Goal: Navigation & Orientation: Find specific page/section

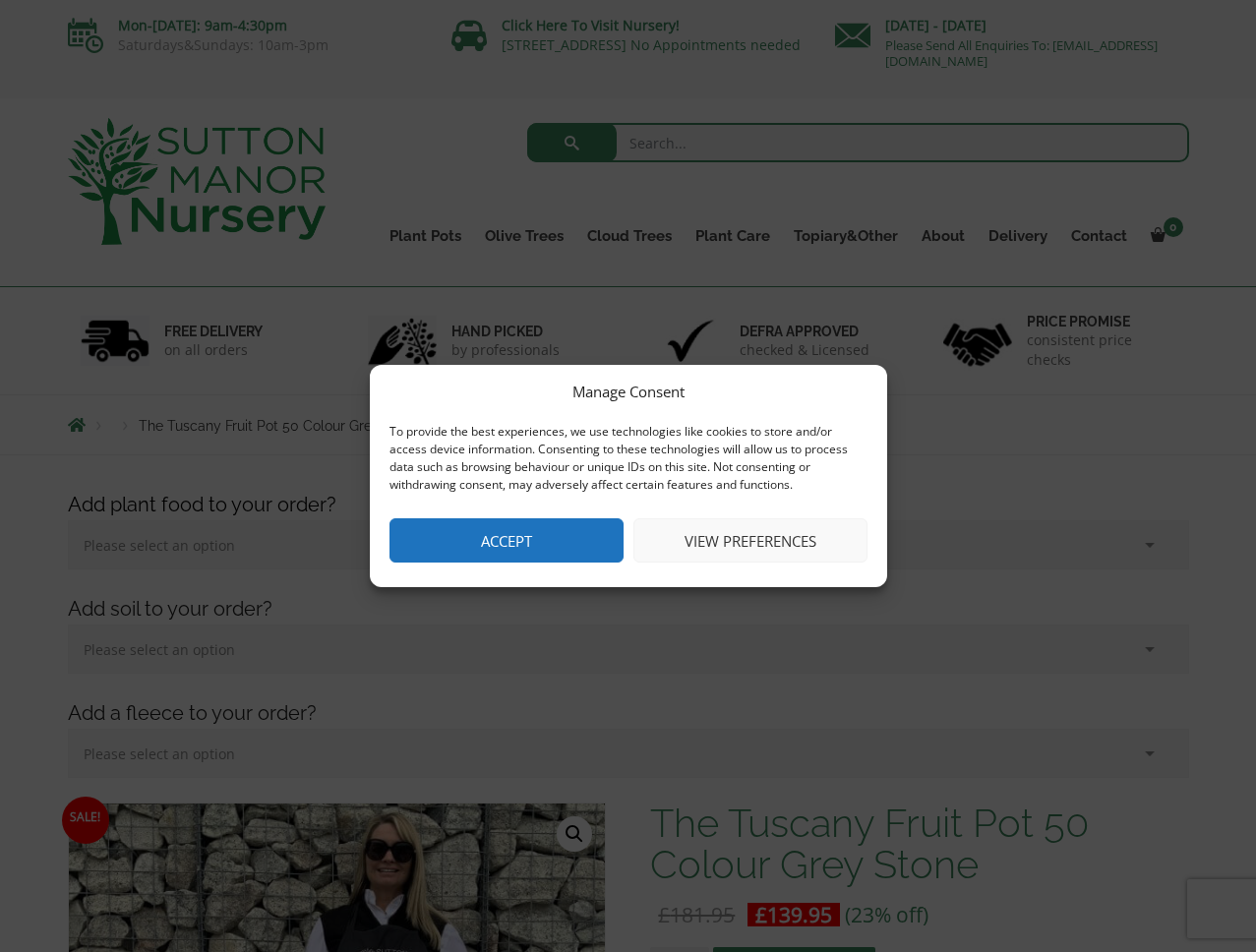
drag, startPoint x: 0, startPoint y: 0, endPoint x: 547, endPoint y: 548, distance: 774.3
click at [526, 544] on button "Accept" at bounding box center [507, 540] width 234 height 44
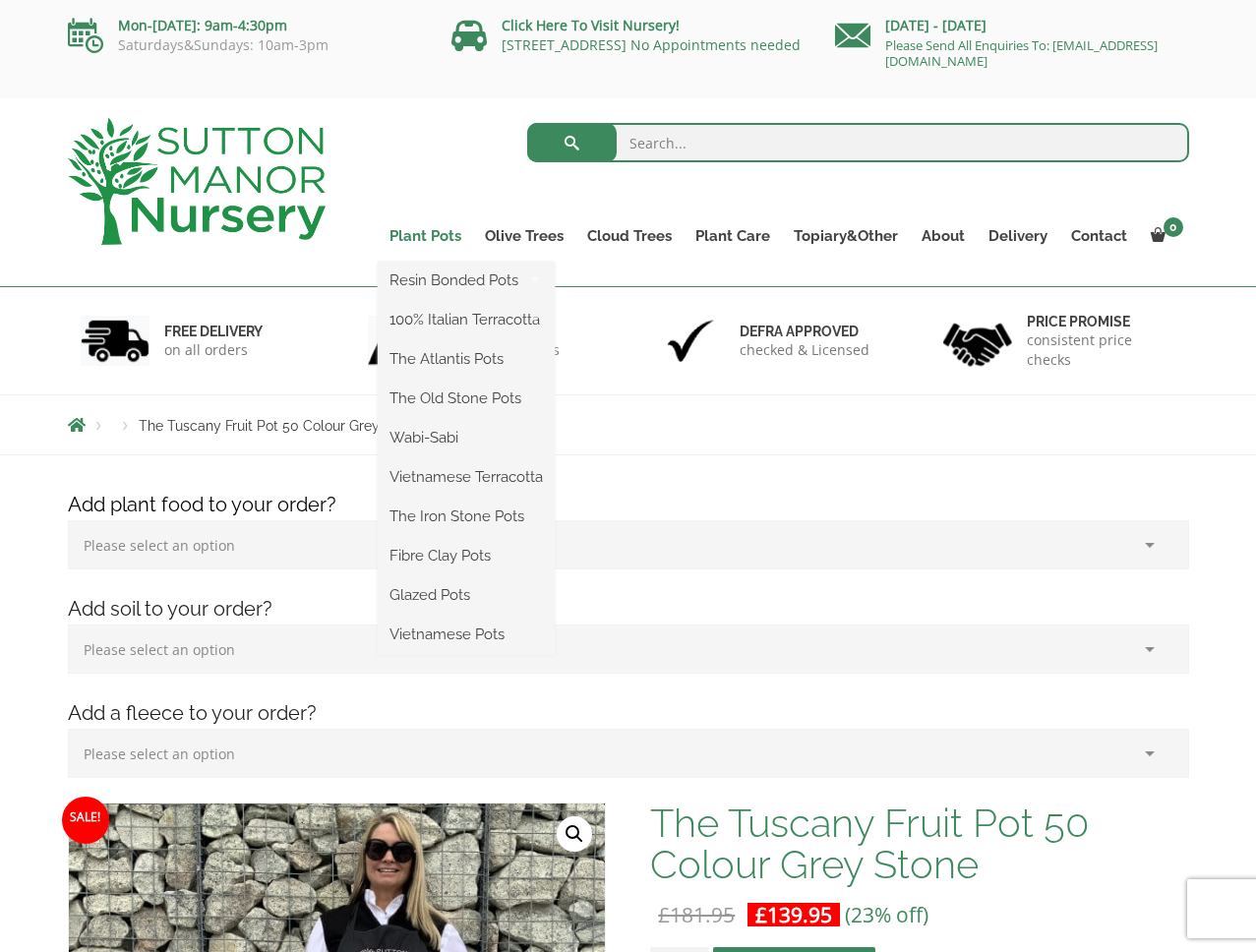
click at [421, 231] on link "Plant Pots" at bounding box center [426, 236] width 96 height 28
click at [418, 598] on link "Glazed Pots" at bounding box center [467, 595] width 177 height 30
